Goal: Find specific page/section: Find specific page/section

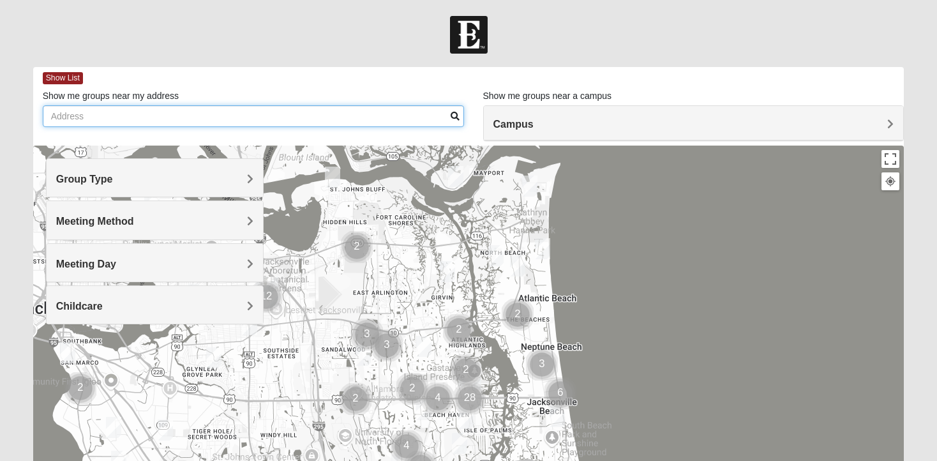
click at [228, 111] on input "Show me groups near my address" at bounding box center [253, 116] width 421 height 22
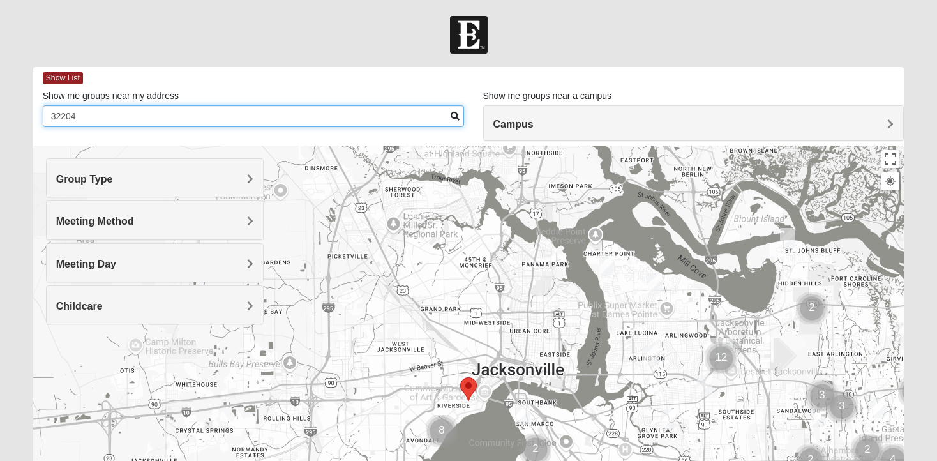
type input "32204"
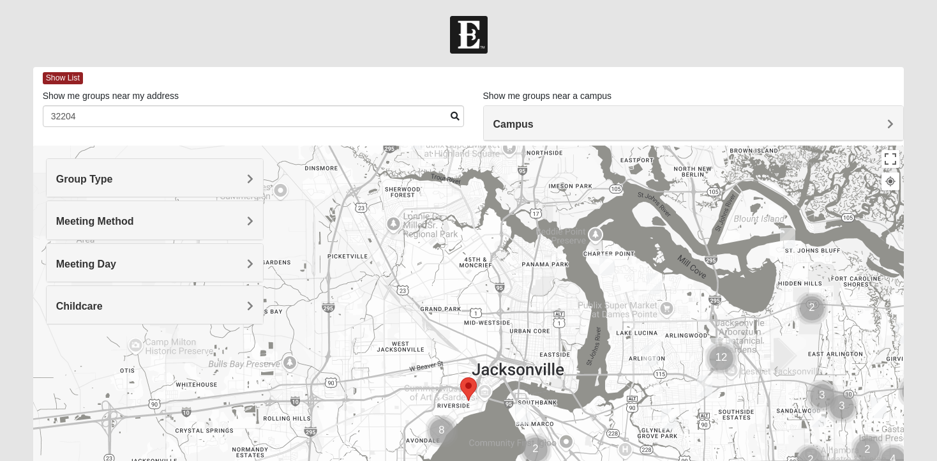
click at [436, 248] on div at bounding box center [468, 400] width 871 height 510
click at [460, 377] on area "Selected Address" at bounding box center [460, 377] width 0 height 0
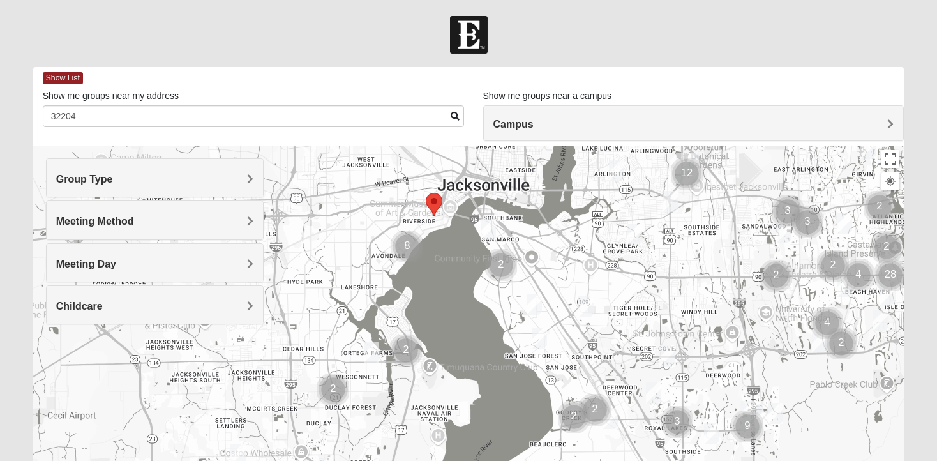
drag, startPoint x: 575, startPoint y: 325, endPoint x: 540, endPoint y: 142, distance: 186.9
click at [540, 142] on div "Show List Loading Groups Keywords Filter Additional Filters Campus [GEOGRAPHIC_…" at bounding box center [468, 361] width 871 height 589
click at [487, 223] on img "Mixed Thompson 32207" at bounding box center [487, 228] width 15 height 21
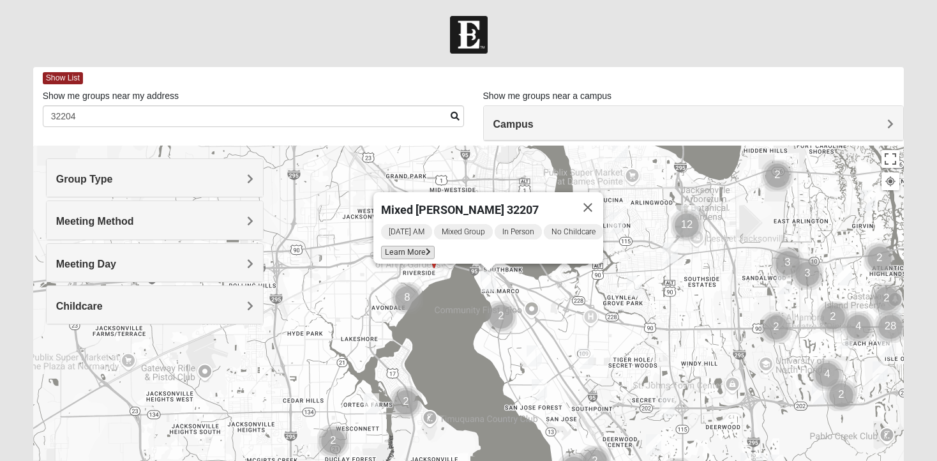
click at [405, 246] on span "Learn More" at bounding box center [408, 252] width 54 height 13
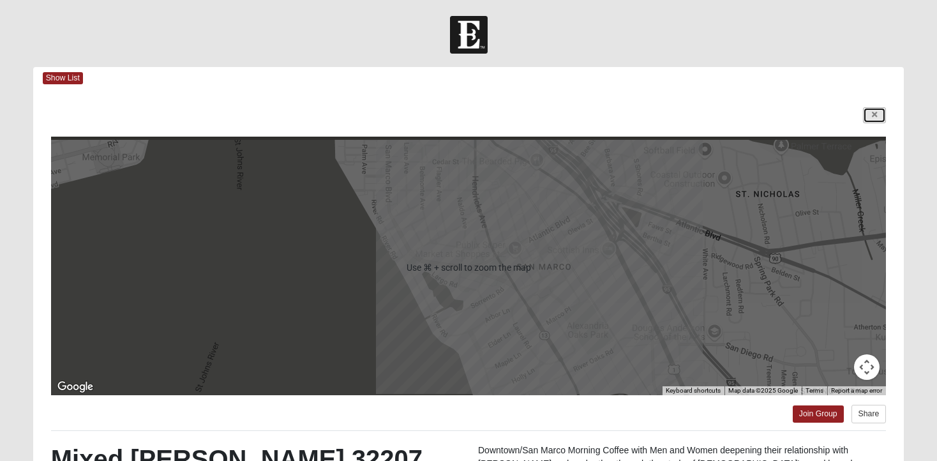
click at [869, 110] on link at bounding box center [874, 115] width 23 height 16
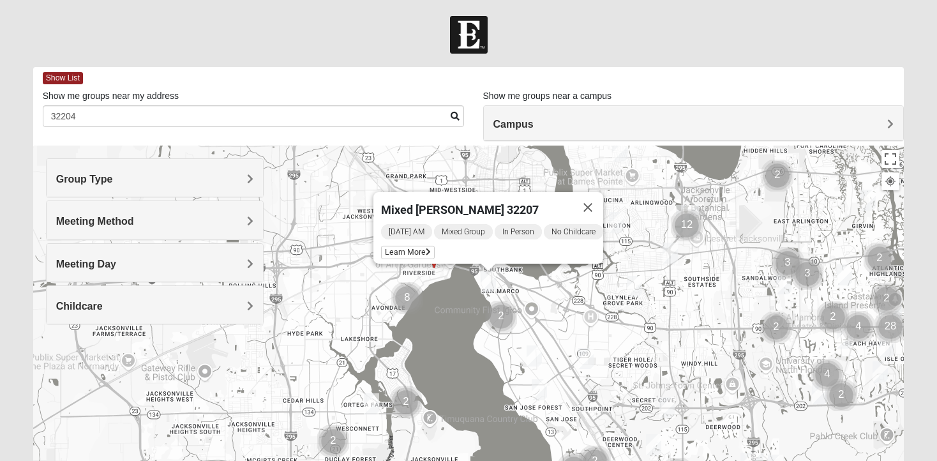
click at [232, 261] on h4 "Meeting Day" at bounding box center [154, 264] width 197 height 12
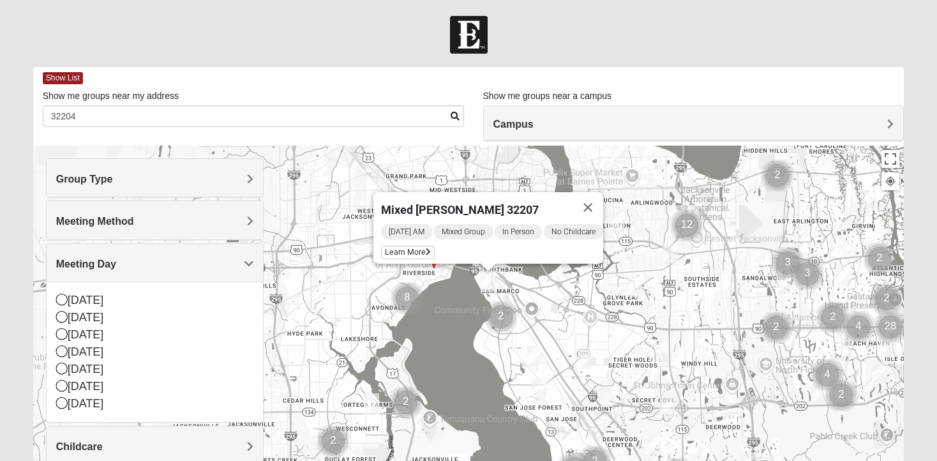
click at [228, 224] on h4 "Meeting Method" at bounding box center [154, 221] width 197 height 12
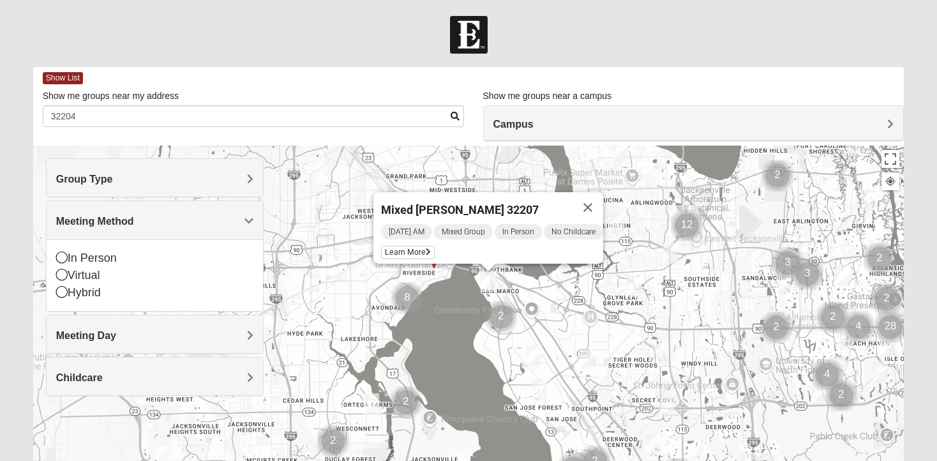
click at [232, 179] on h4 "Group Type" at bounding box center [154, 179] width 197 height 12
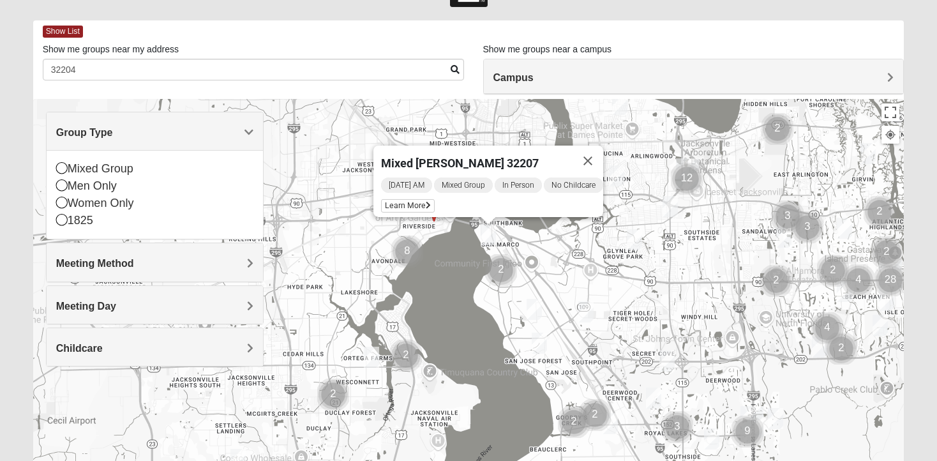
scroll to position [59, 0]
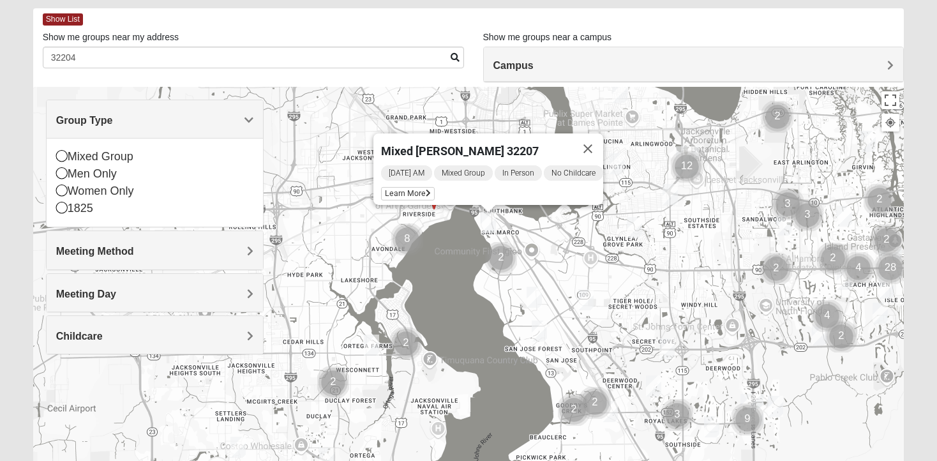
click at [216, 296] on h4 "Meeting Day" at bounding box center [154, 294] width 197 height 12
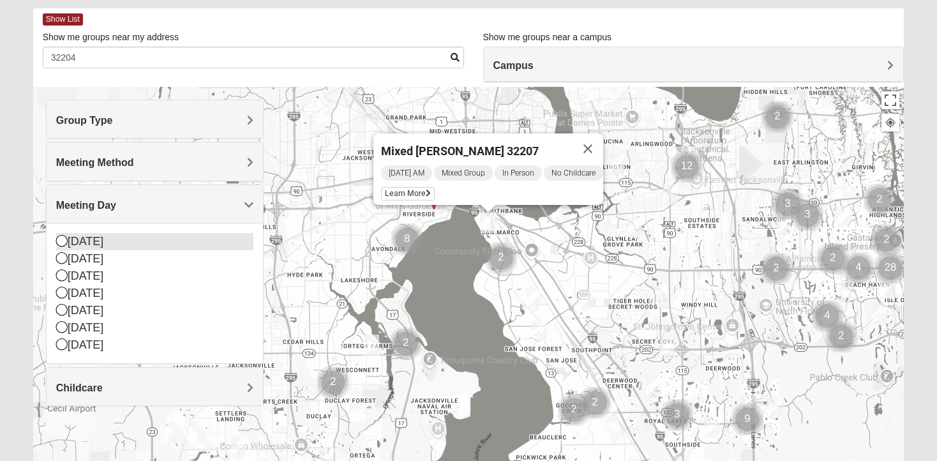
click at [60, 241] on icon at bounding box center [61, 240] width 11 height 11
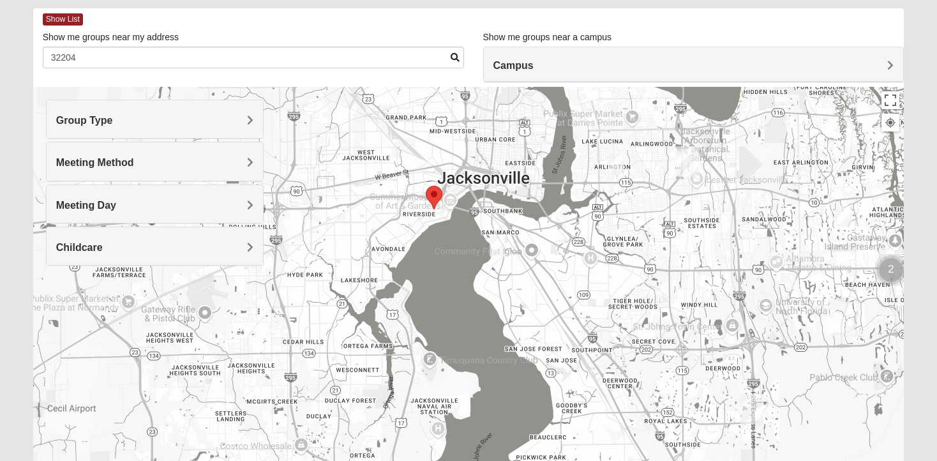
click at [99, 205] on span "Meeting Day" at bounding box center [86, 205] width 60 height 11
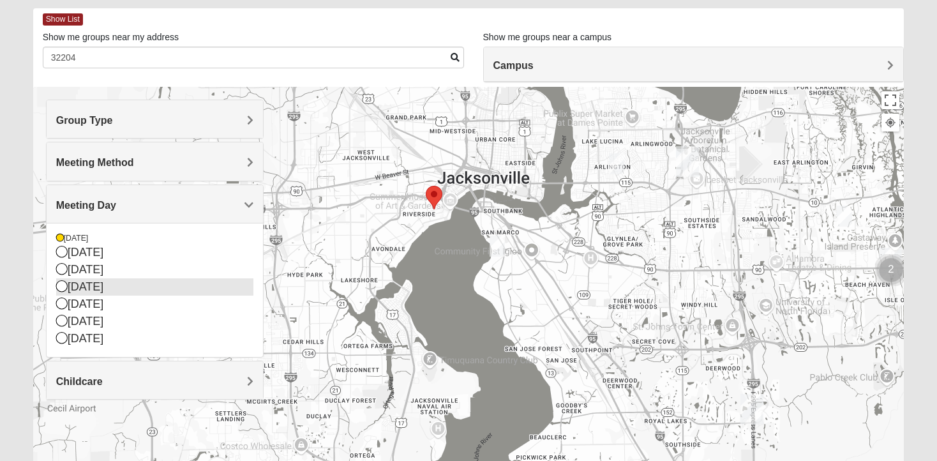
click at [59, 289] on icon at bounding box center [61, 285] width 11 height 11
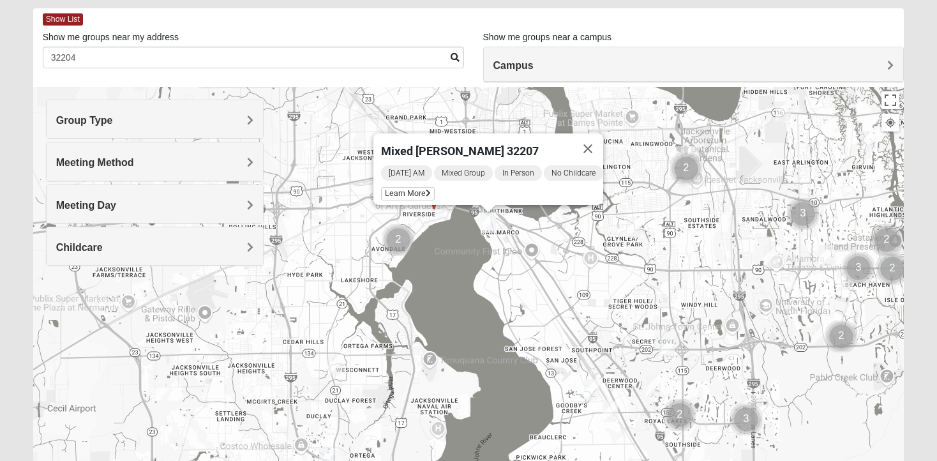
click at [85, 213] on div "Meeting Day" at bounding box center [155, 204] width 216 height 38
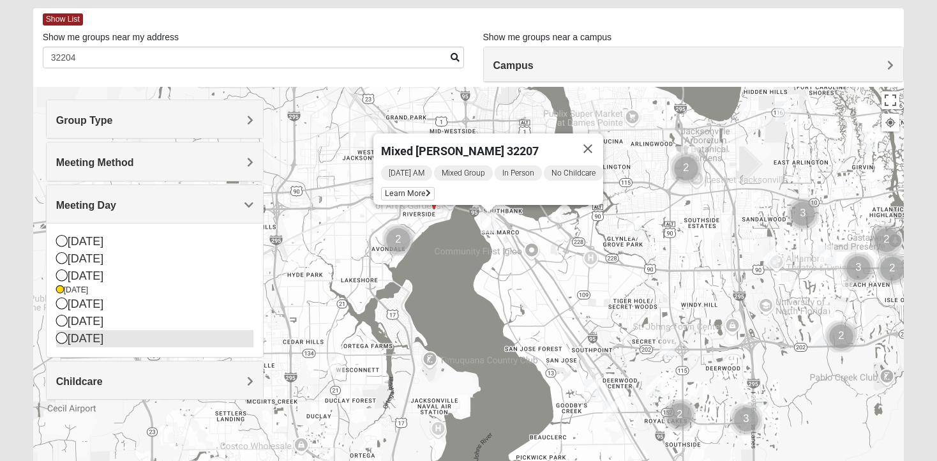
click at [66, 341] on icon at bounding box center [61, 337] width 11 height 11
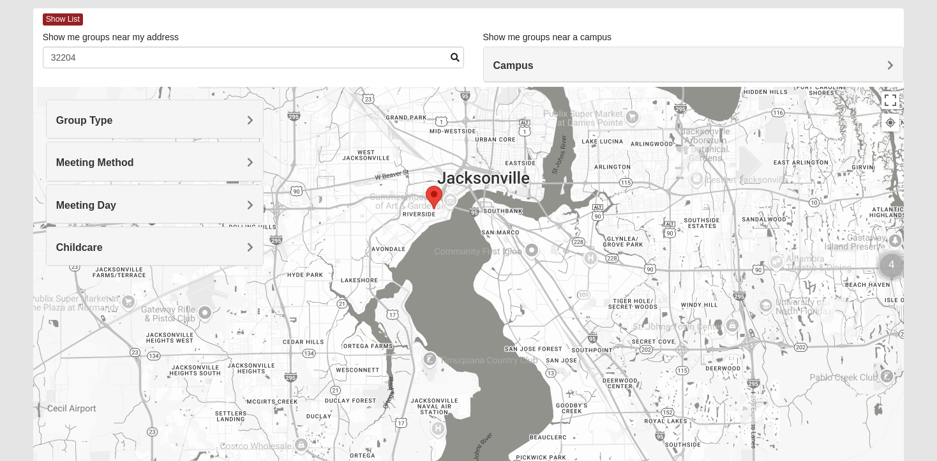
click at [388, 235] on img "Mens Duncil 32205" at bounding box center [390, 235] width 15 height 21
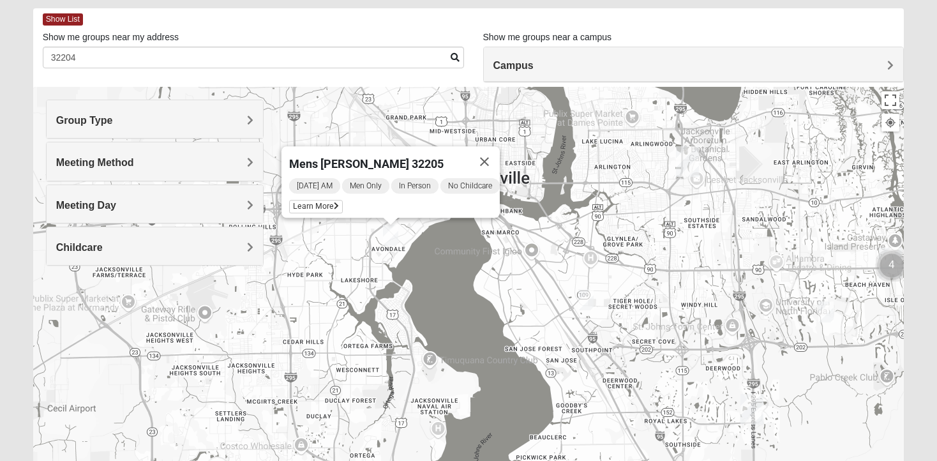
click at [388, 235] on img "Mens Duncil 32205" at bounding box center [390, 235] width 15 height 21
click at [490, 153] on button "Close" at bounding box center [484, 161] width 31 height 31
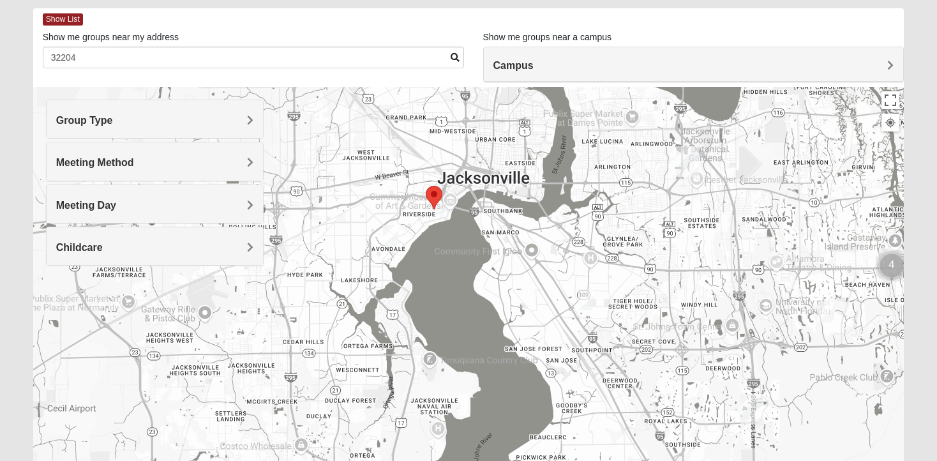
click at [113, 126] on span "Group Type" at bounding box center [84, 120] width 57 height 11
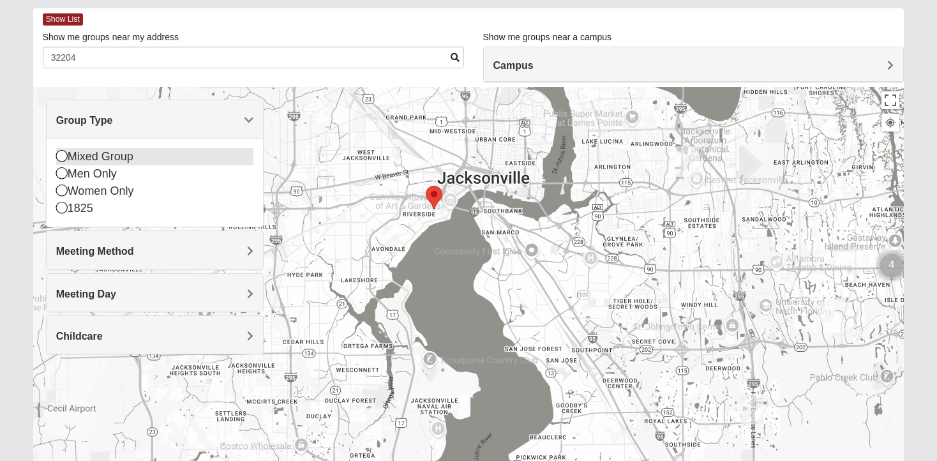
click at [60, 156] on icon at bounding box center [61, 155] width 11 height 11
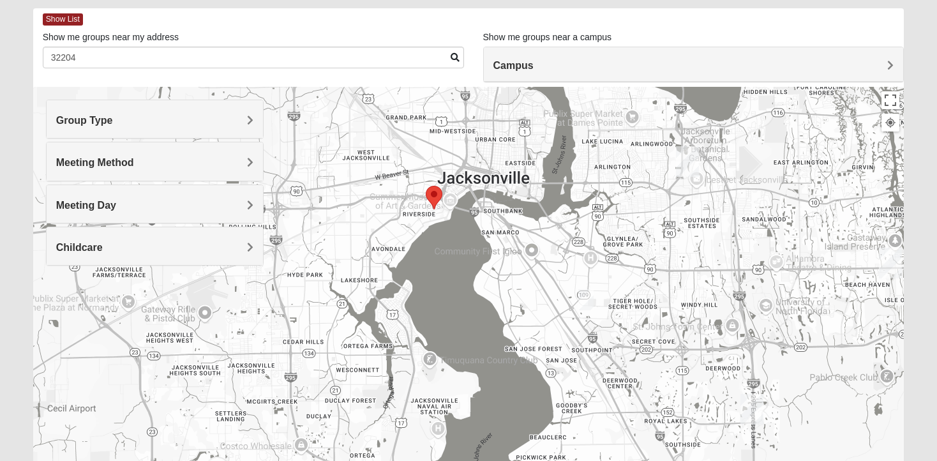
click at [174, 202] on h4 "Meeting Day" at bounding box center [154, 205] width 197 height 12
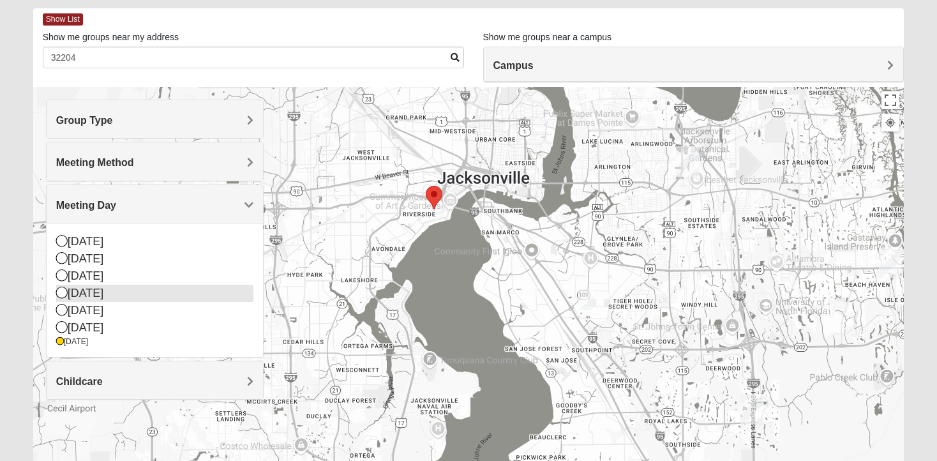
click at [63, 290] on icon at bounding box center [61, 291] width 11 height 11
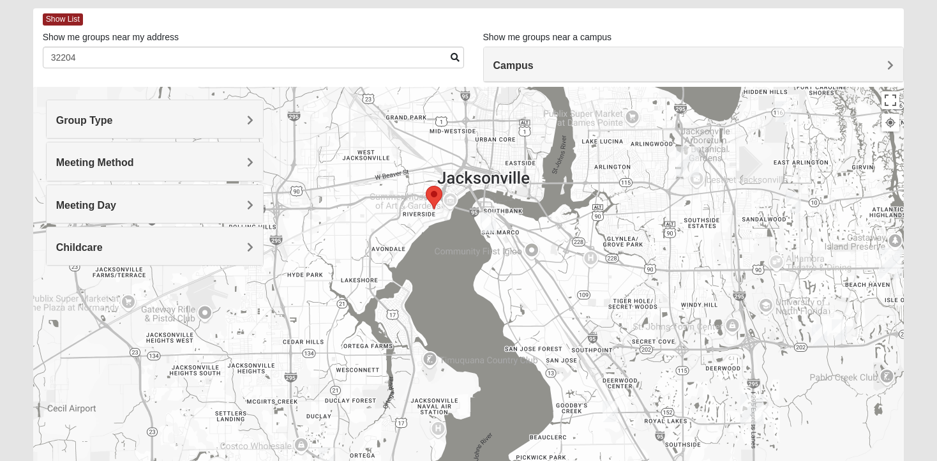
click at [490, 224] on img "Mixed Thompson 32207" at bounding box center [487, 222] width 15 height 21
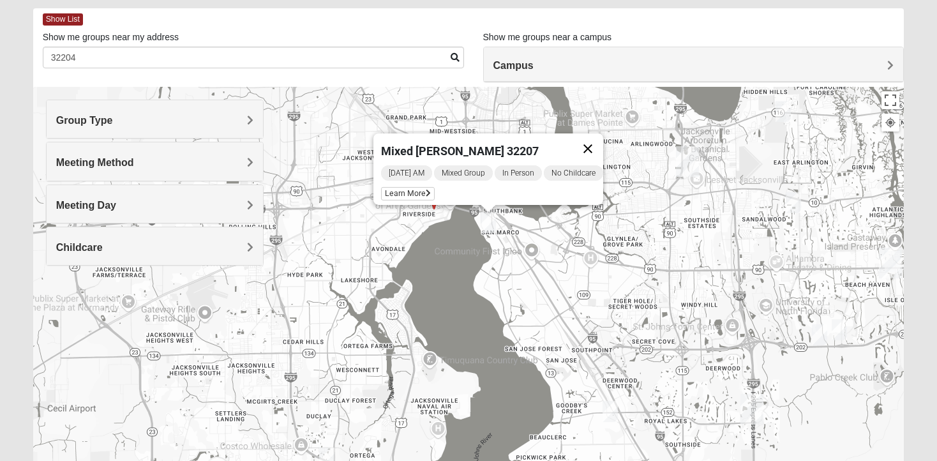
click at [595, 141] on button "Close" at bounding box center [587, 148] width 31 height 31
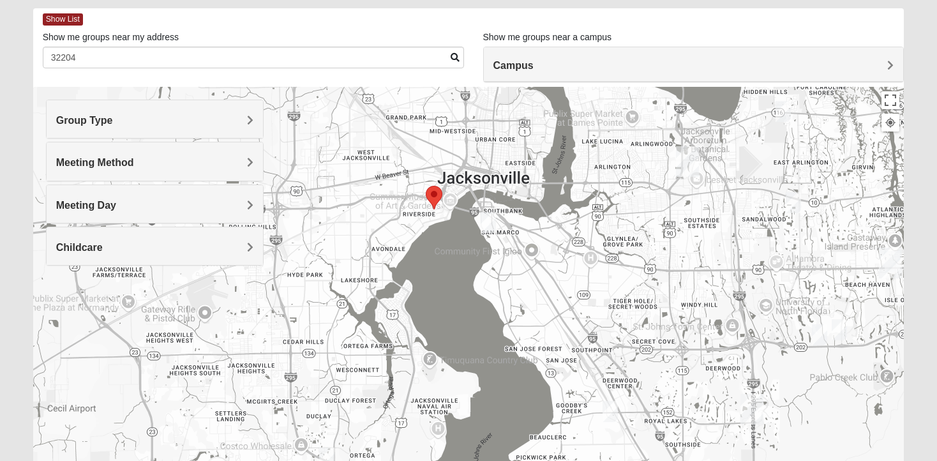
click at [221, 201] on h4 "Meeting Day" at bounding box center [154, 205] width 197 height 12
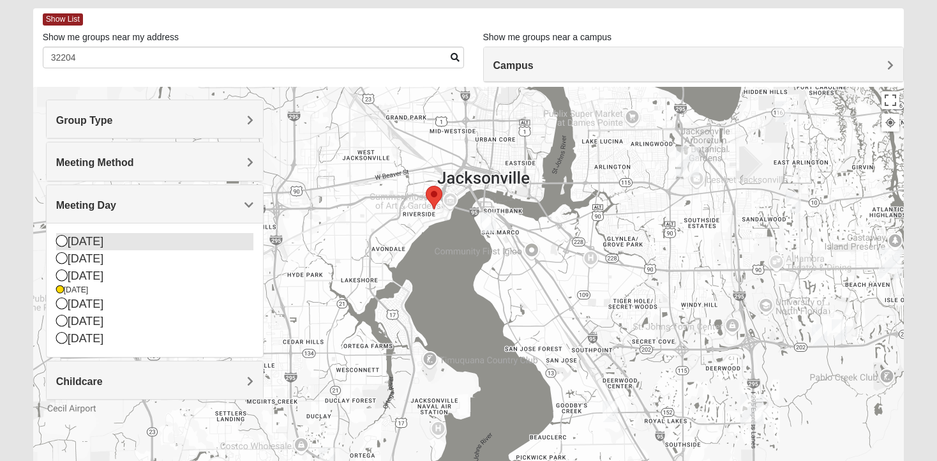
click at [62, 239] on icon at bounding box center [61, 240] width 11 height 11
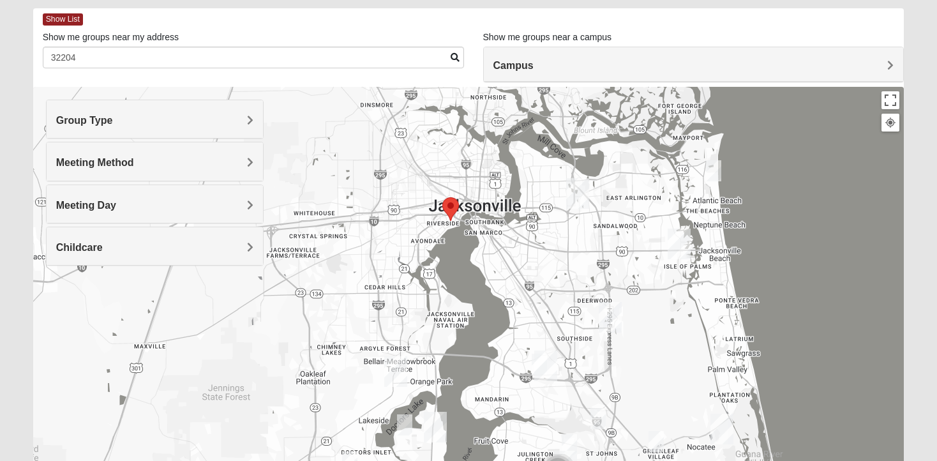
click at [236, 209] on h4 "Meeting Day" at bounding box center [154, 205] width 197 height 12
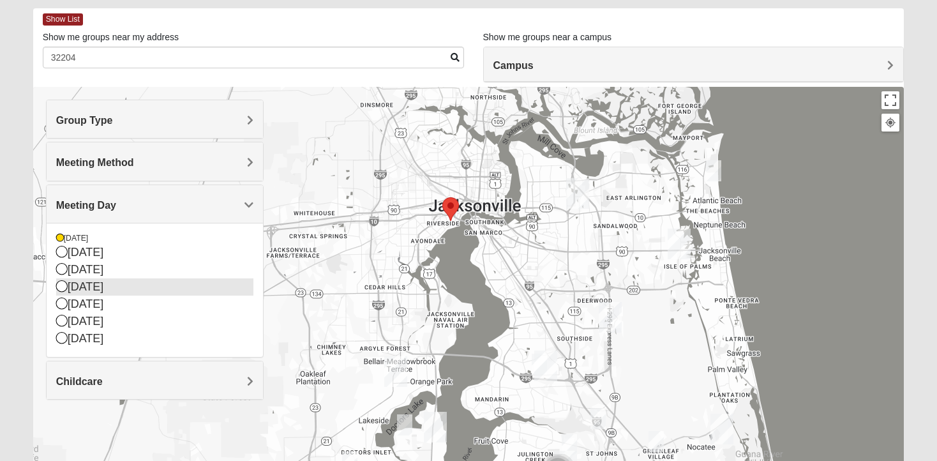
click at [87, 290] on div "[DATE]" at bounding box center [154, 286] width 197 height 17
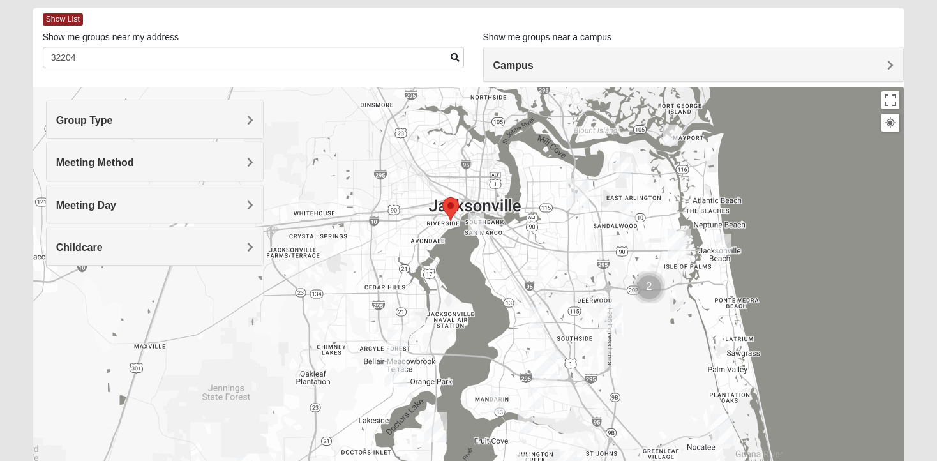
click at [538, 318] on img "Mixed Mincheva 32257" at bounding box center [536, 317] width 15 height 21
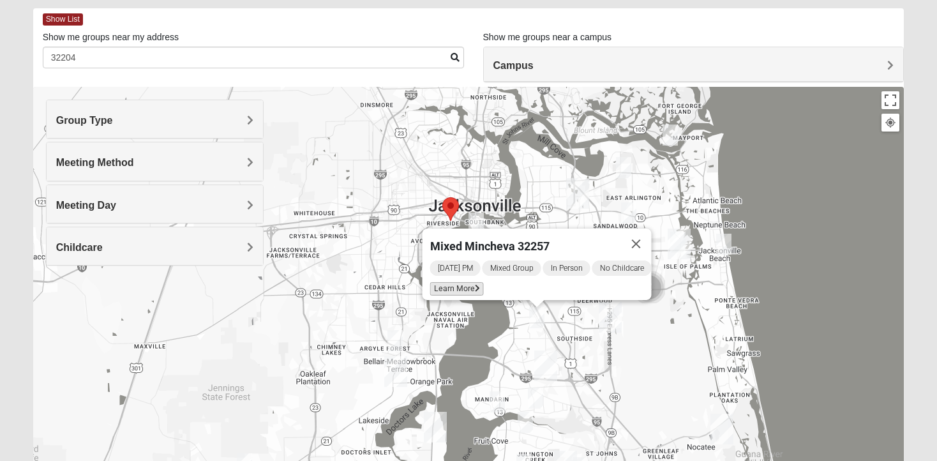
click at [456, 282] on span "Learn More" at bounding box center [457, 288] width 54 height 13
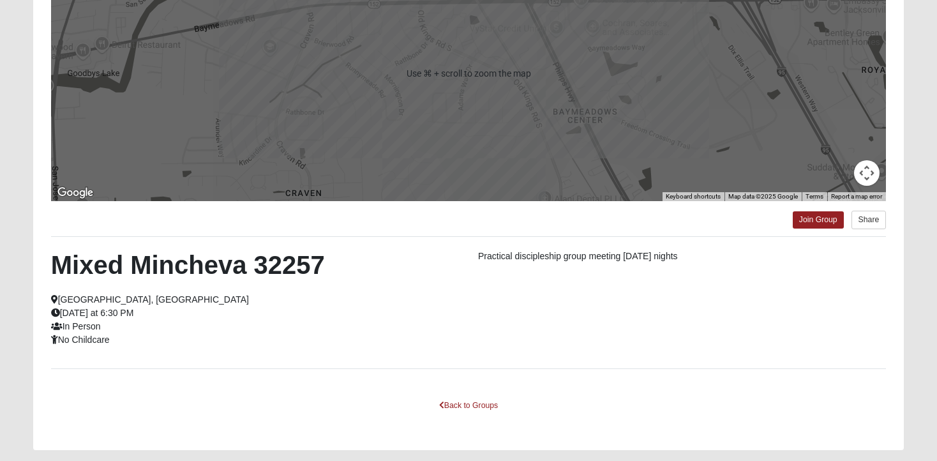
scroll to position [230, 0]
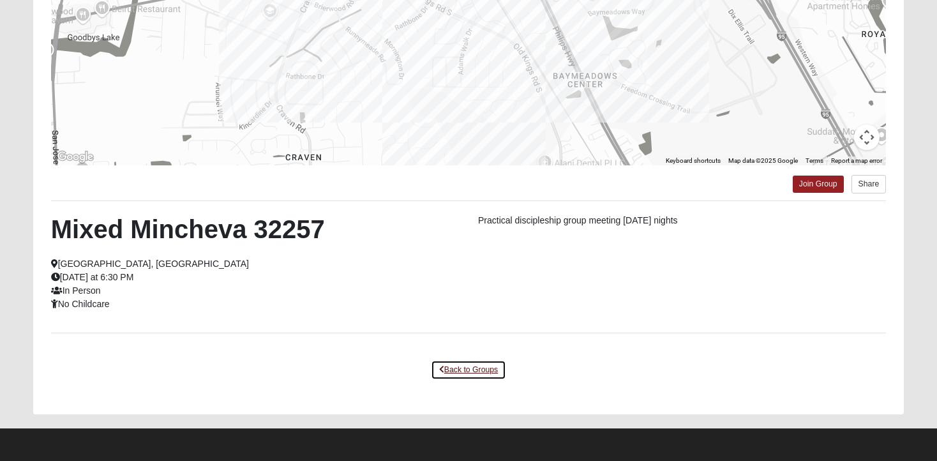
click at [454, 372] on link "Back to Groups" at bounding box center [468, 370] width 75 height 20
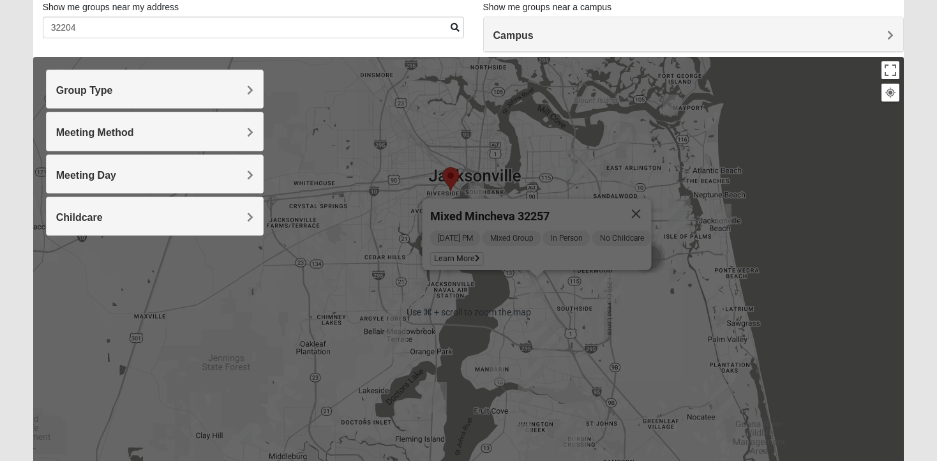
scroll to position [77, 0]
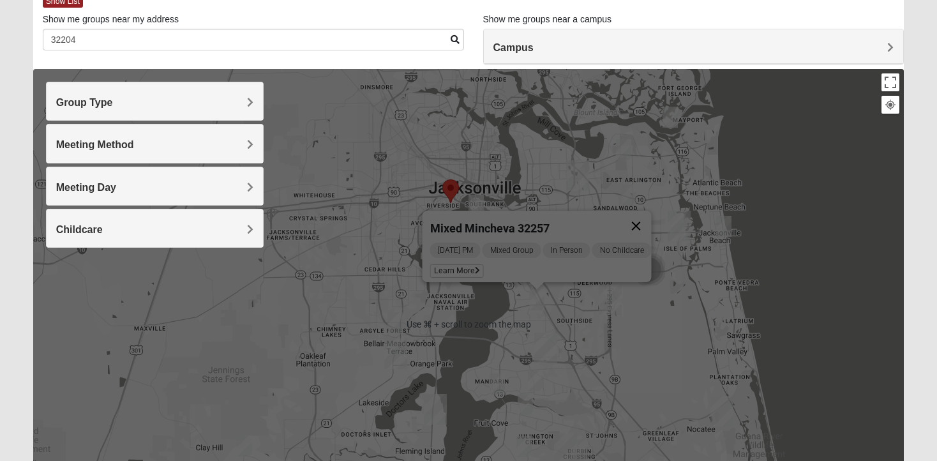
click at [651, 214] on button "Close" at bounding box center [636, 226] width 31 height 31
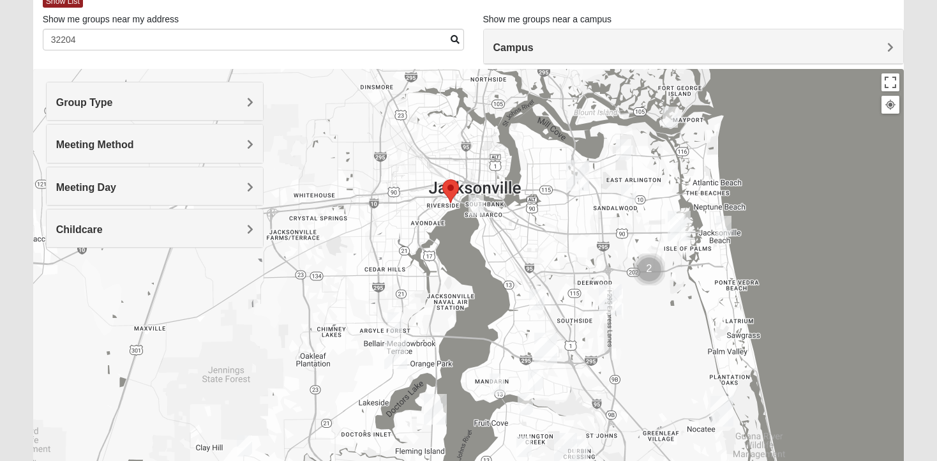
click at [474, 203] on img "Mixed Thompson 32207" at bounding box center [475, 205] width 15 height 21
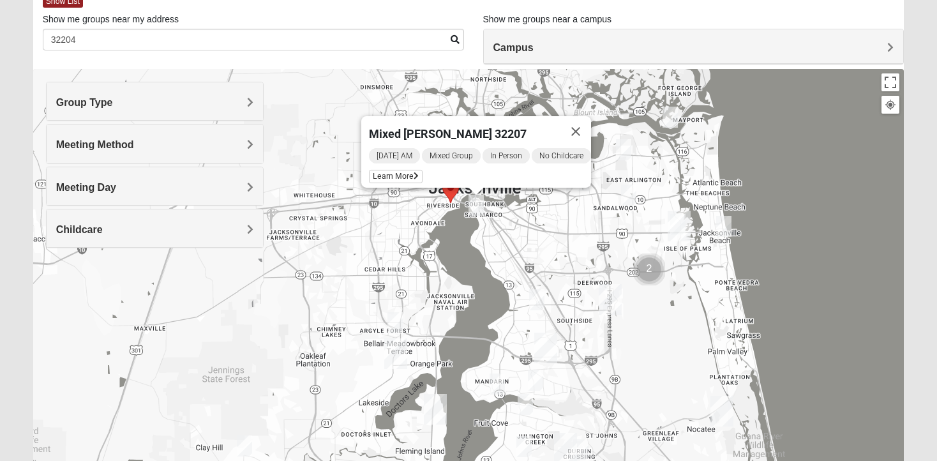
click at [201, 187] on h4 "Meeting Day" at bounding box center [154, 187] width 197 height 12
